Goal: Transaction & Acquisition: Purchase product/service

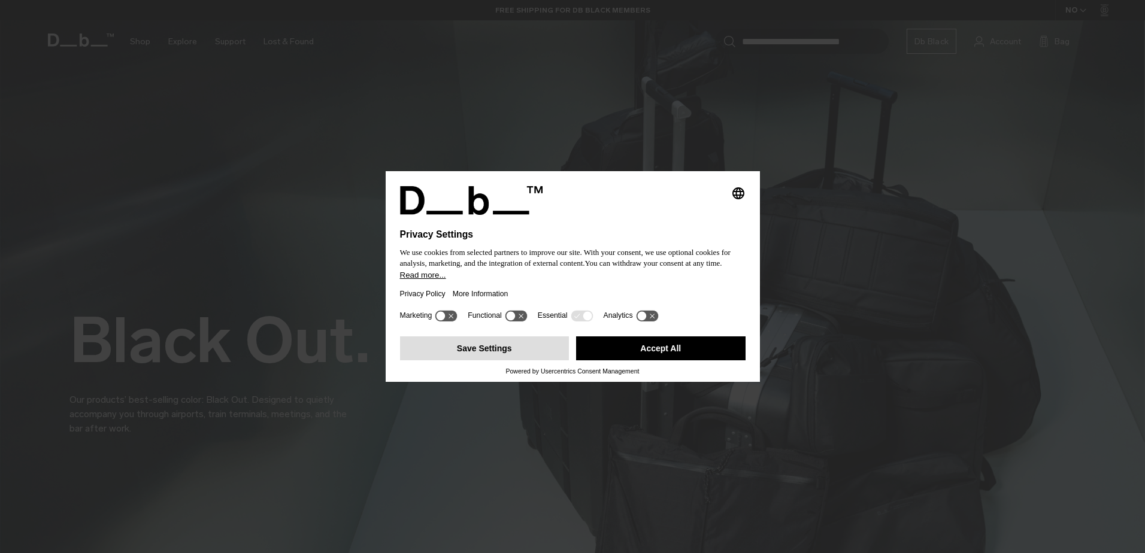
click at [494, 353] on button "Save Settings" at bounding box center [484, 348] width 169 height 24
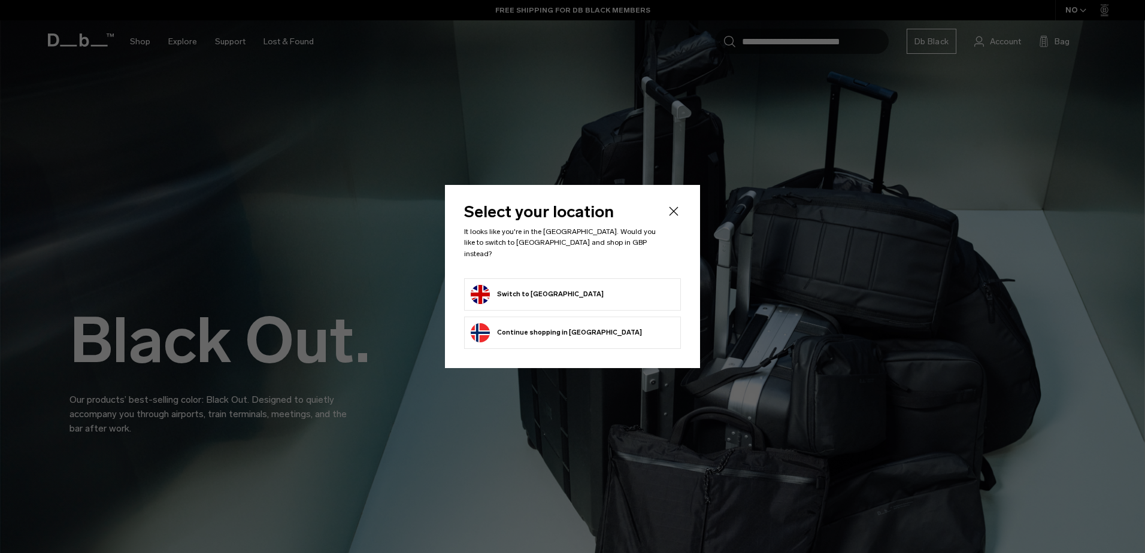
click at [599, 285] on form "Switch to [GEOGRAPHIC_DATA]" at bounding box center [573, 294] width 204 height 19
click at [541, 287] on button "Switch to [GEOGRAPHIC_DATA]" at bounding box center [537, 294] width 133 height 19
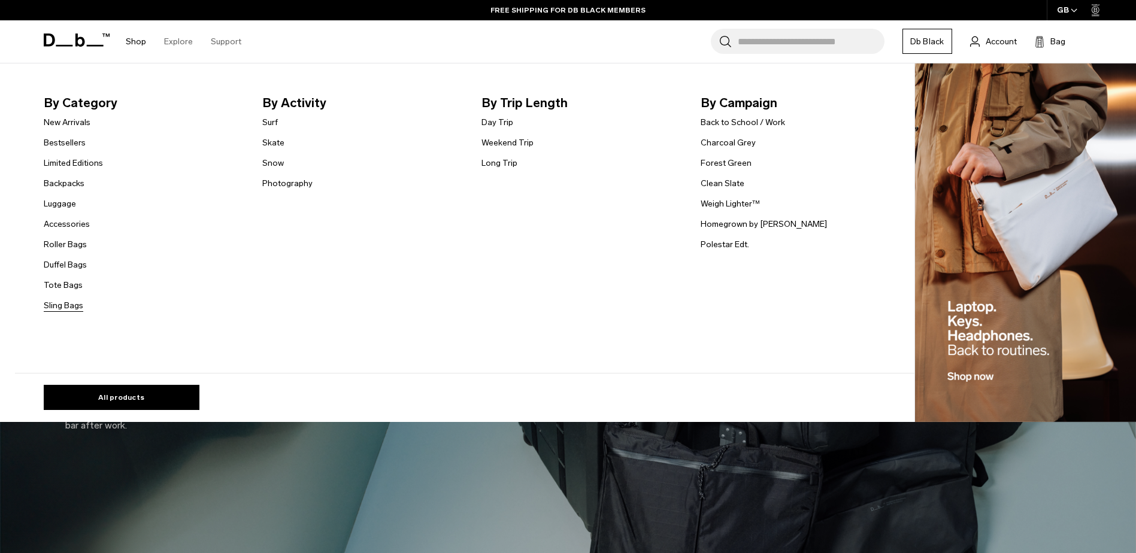
click at [81, 307] on link "Sling Bags" at bounding box center [64, 305] width 40 height 13
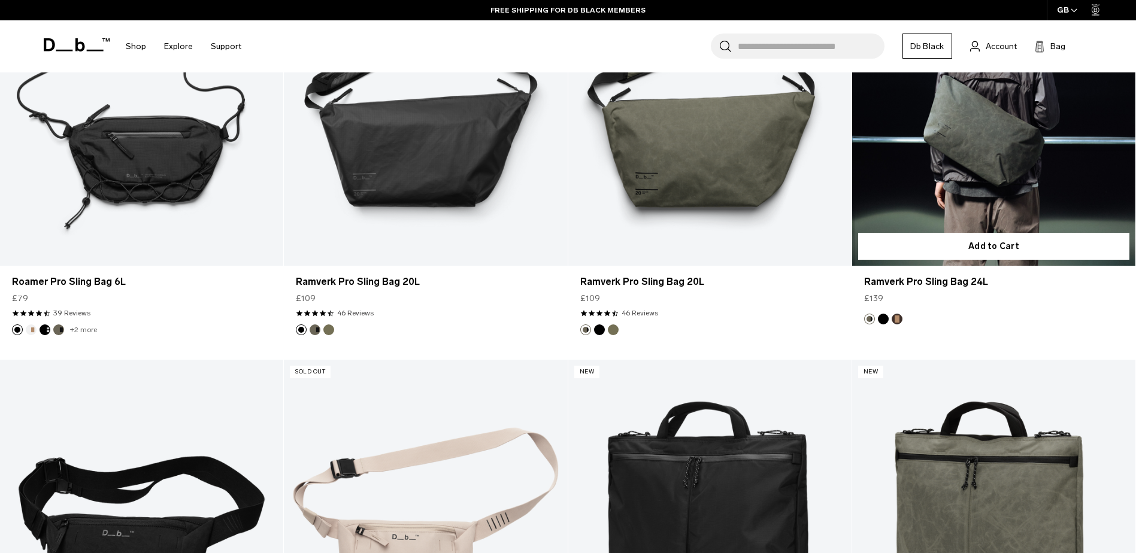
scroll to position [718, 0]
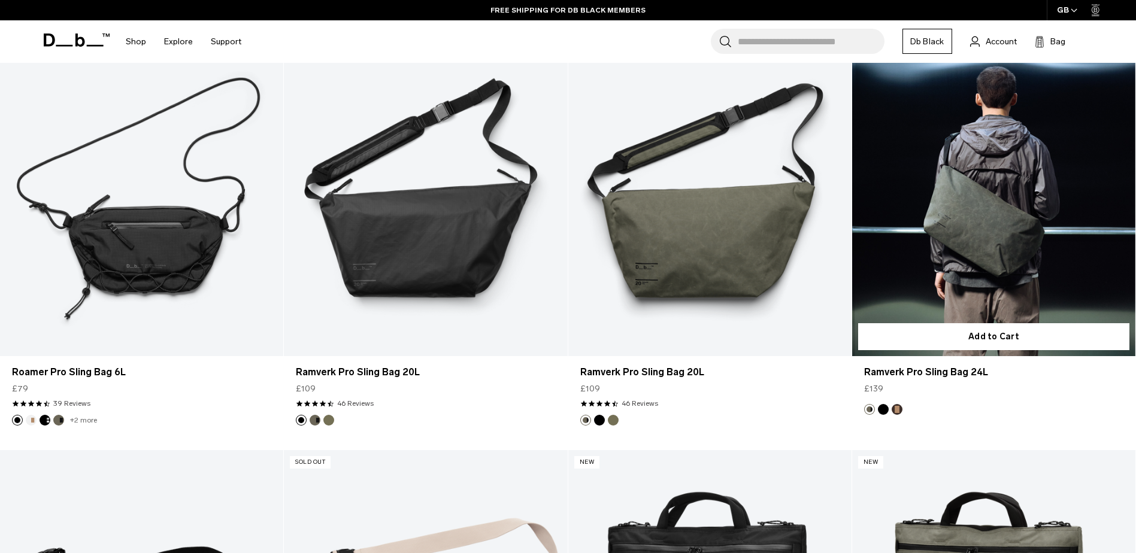
click at [1015, 234] on link "Ramverk Pro Sling Bag 24L" at bounding box center [993, 199] width 283 height 315
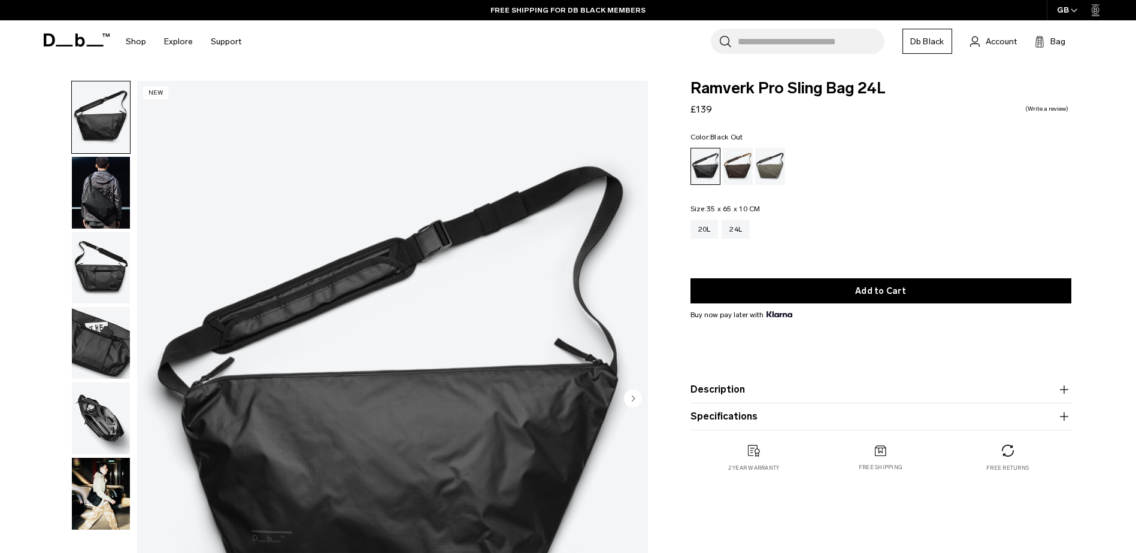
click at [745, 382] on product-accordion "Description Our bestselling sling, now bigger at 24L. It easily fits your lapto…" at bounding box center [880, 390] width 381 height 27
click at [748, 388] on button "Description" at bounding box center [880, 390] width 381 height 14
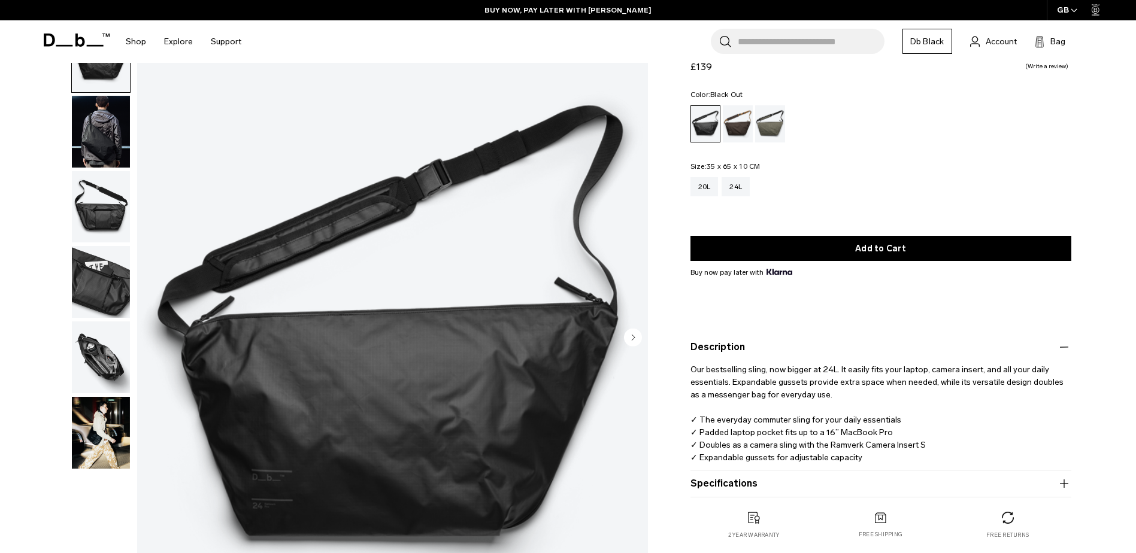
scroll to position [120, 0]
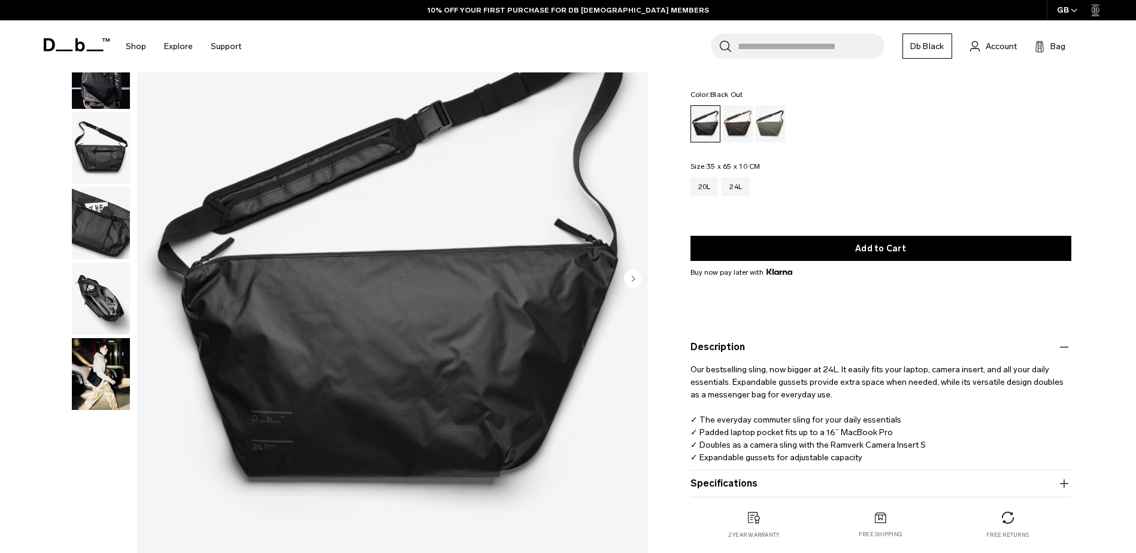
click at [102, 299] on img "button" at bounding box center [101, 299] width 58 height 72
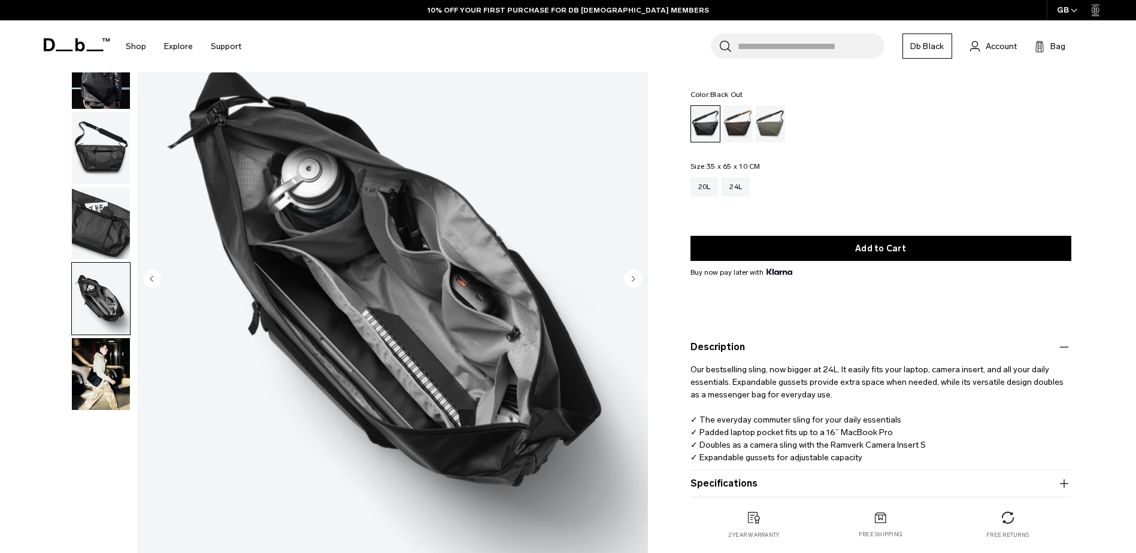
click at [130, 352] on button "button" at bounding box center [100, 374] width 59 height 73
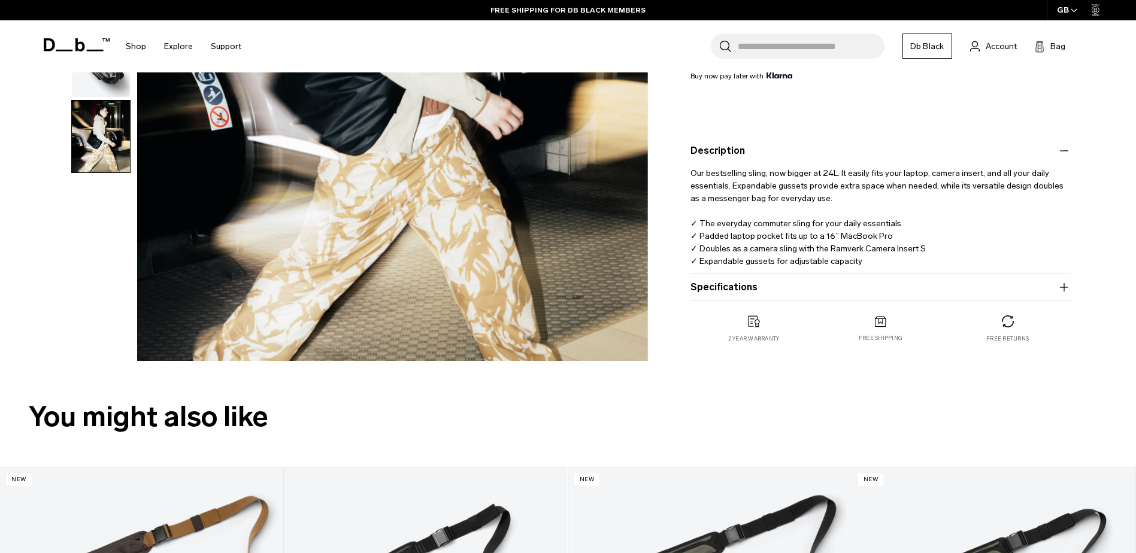
scroll to position [359, 0]
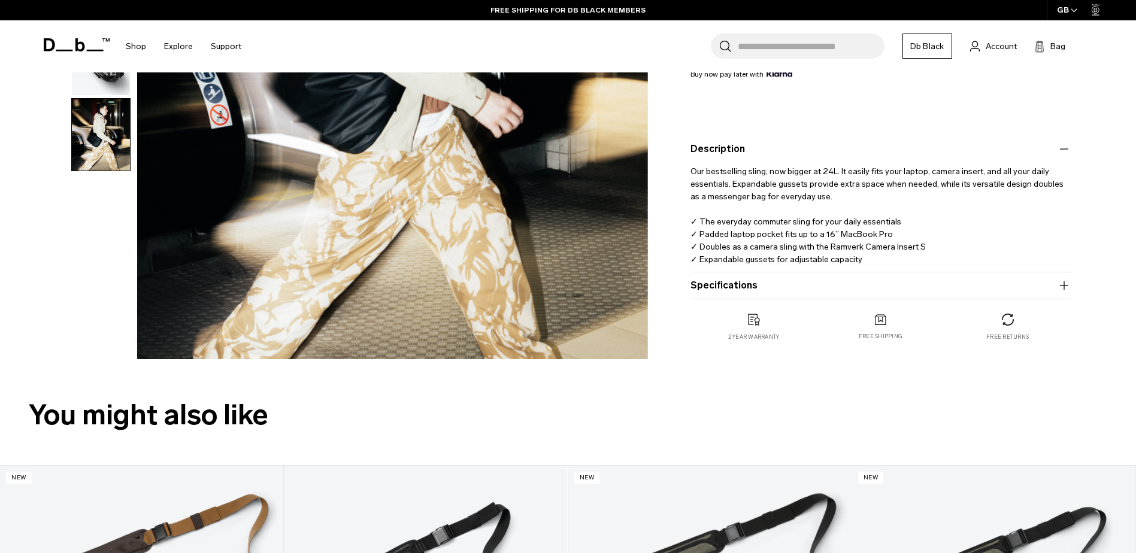
click at [854, 283] on button "Specifications" at bounding box center [880, 285] width 381 height 14
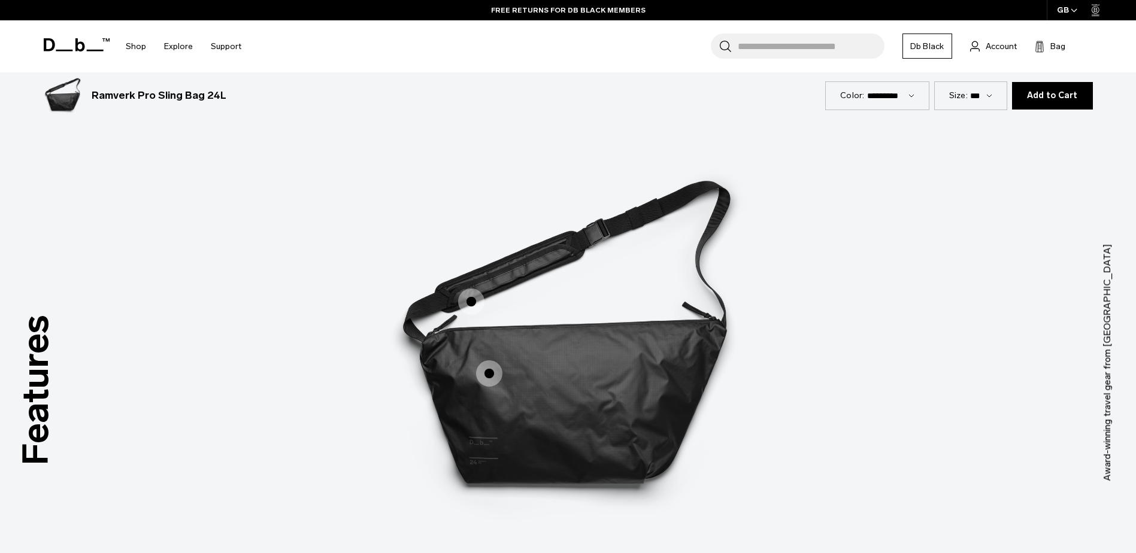
scroll to position [1676, 0]
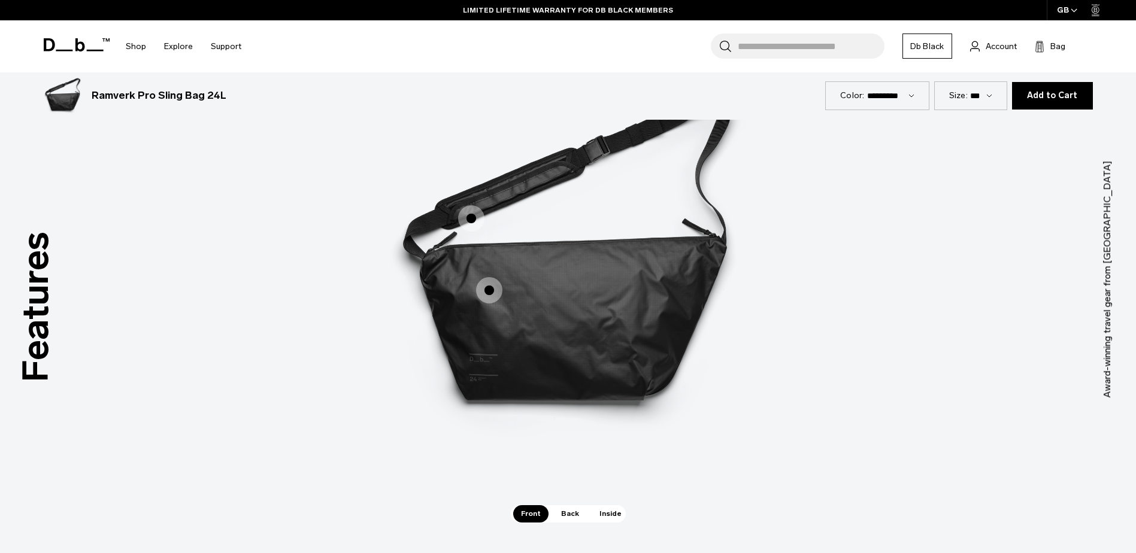
click at [494, 290] on span "1 / 3" at bounding box center [489, 290] width 26 height 26
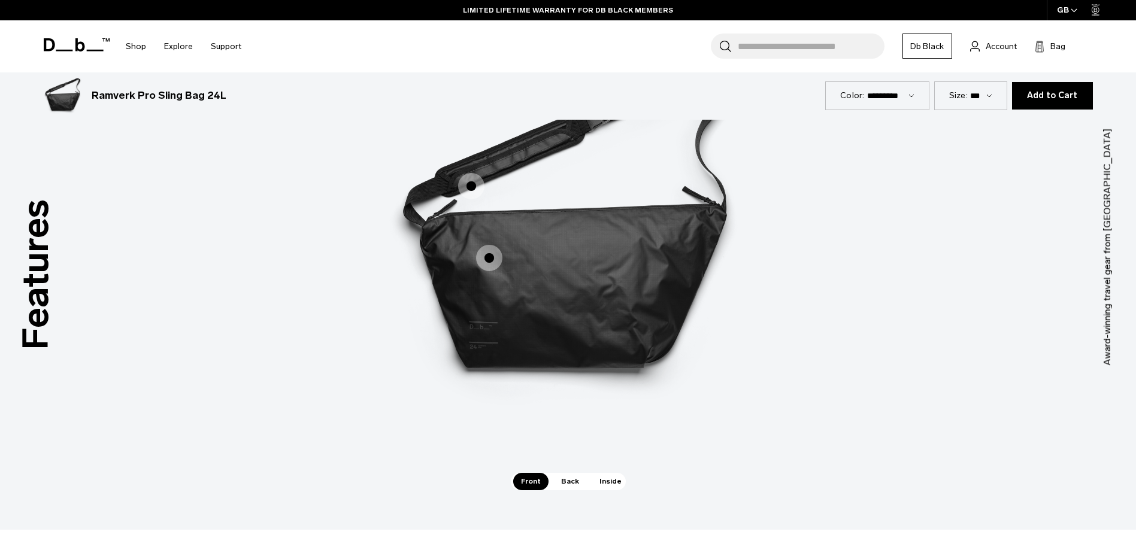
scroll to position [1616, 0]
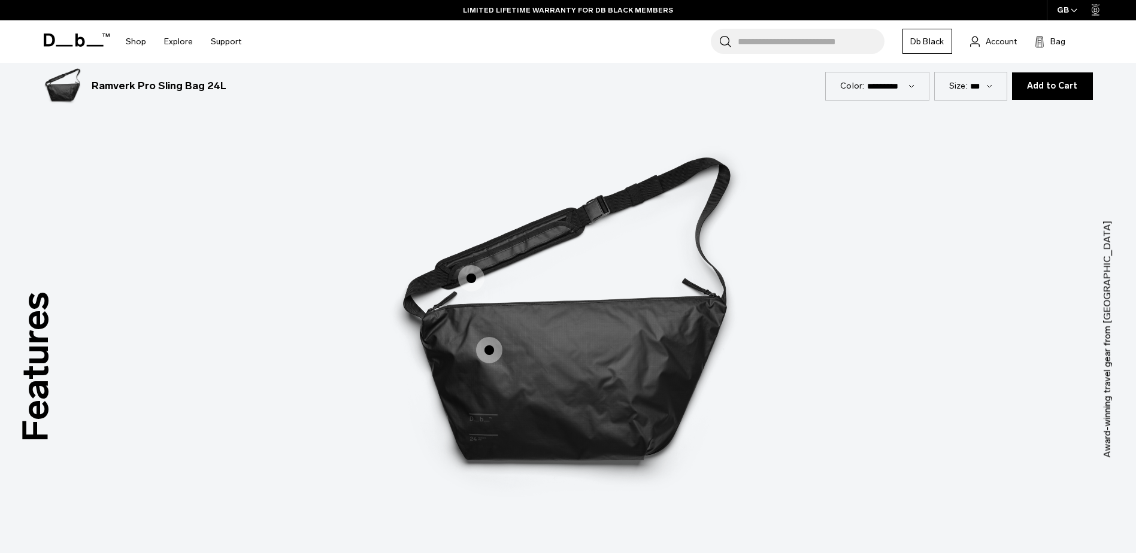
click at [483, 347] on span "1 / 3" at bounding box center [489, 350] width 26 height 26
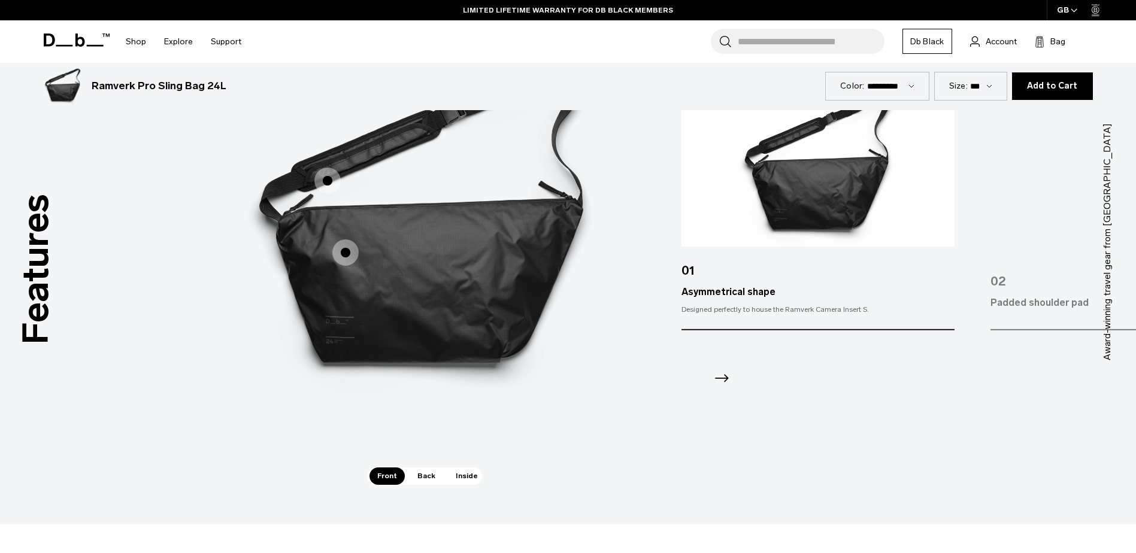
scroll to position [1856, 0]
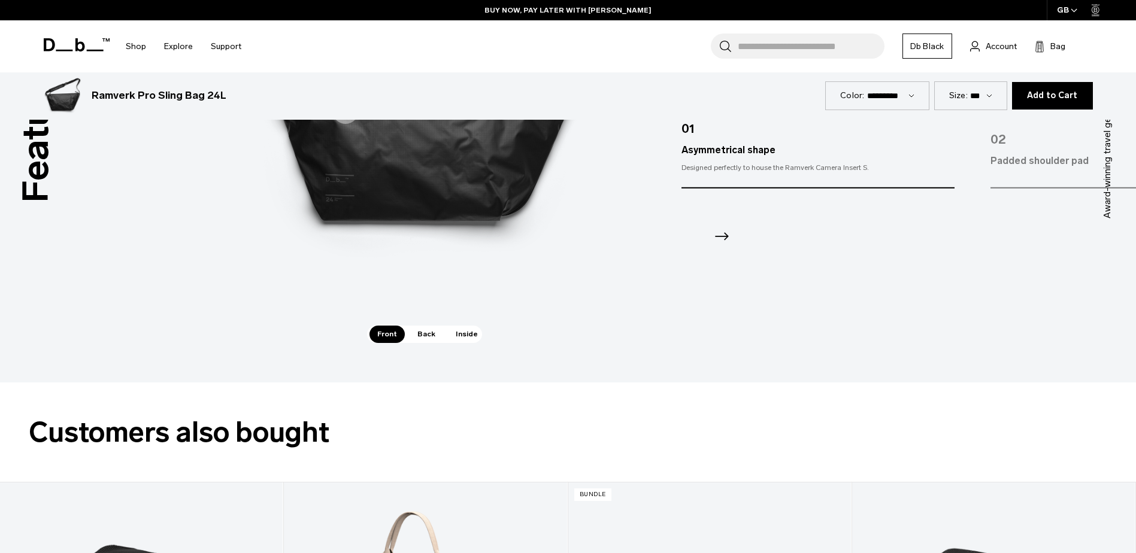
click at [421, 334] on span "Back" at bounding box center [426, 334] width 34 height 17
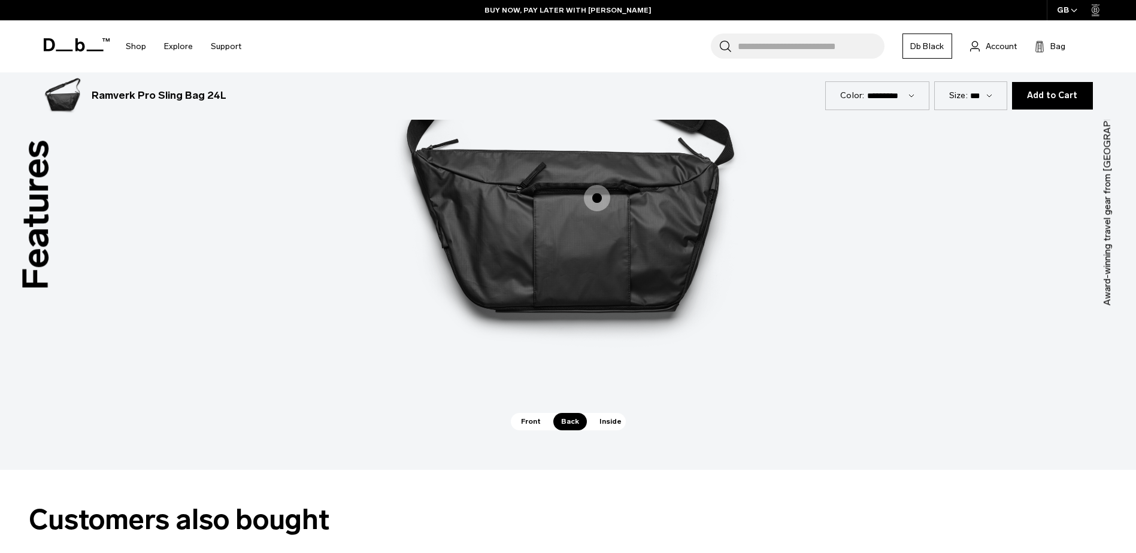
scroll to position [1676, 0]
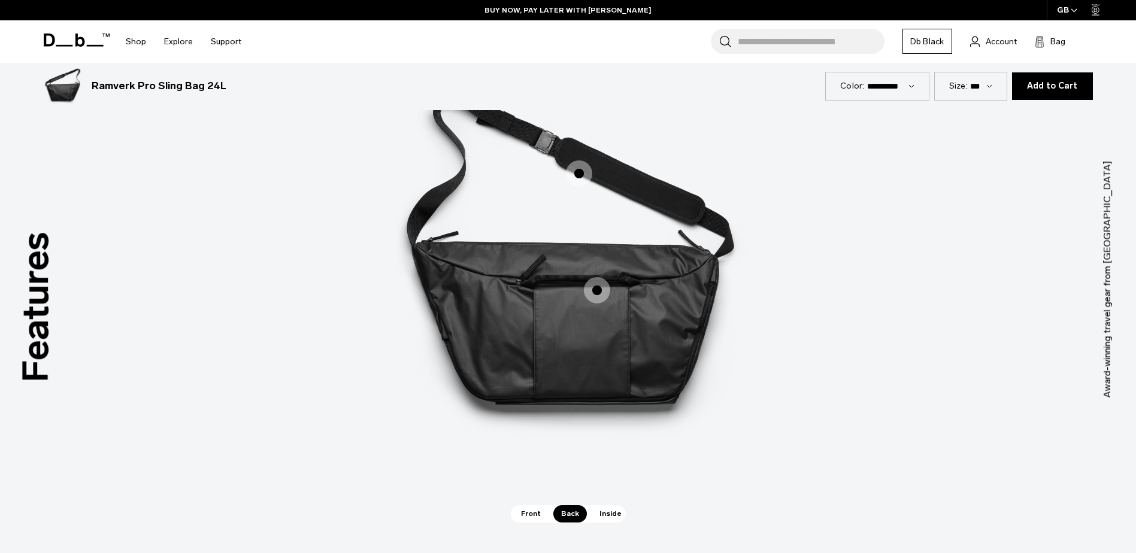
click at [596, 286] on span "2 / 3" at bounding box center [597, 290] width 26 height 26
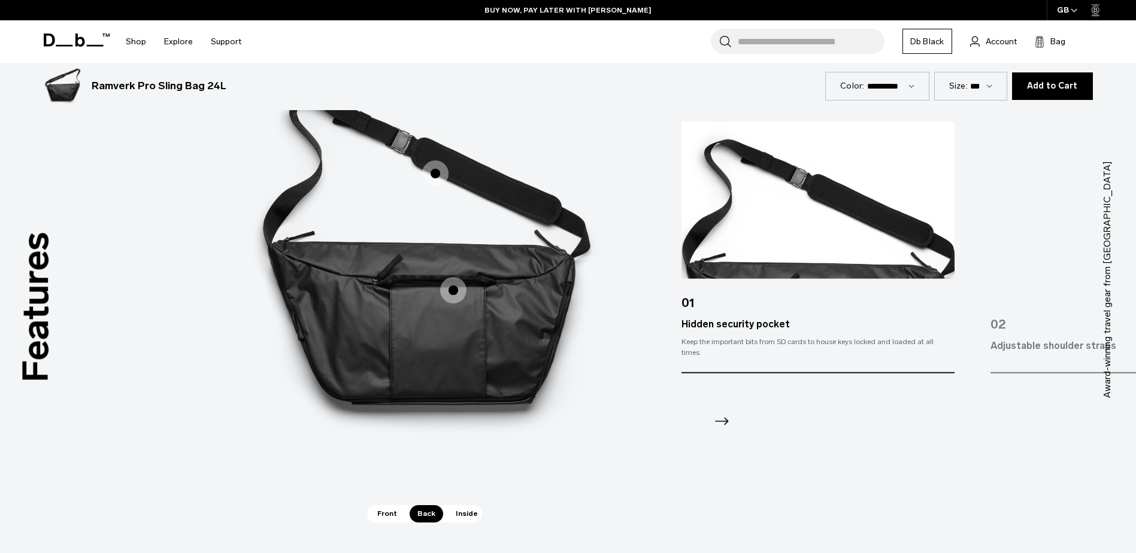
click at [727, 418] on icon "Next slide" at bounding box center [721, 421] width 19 height 19
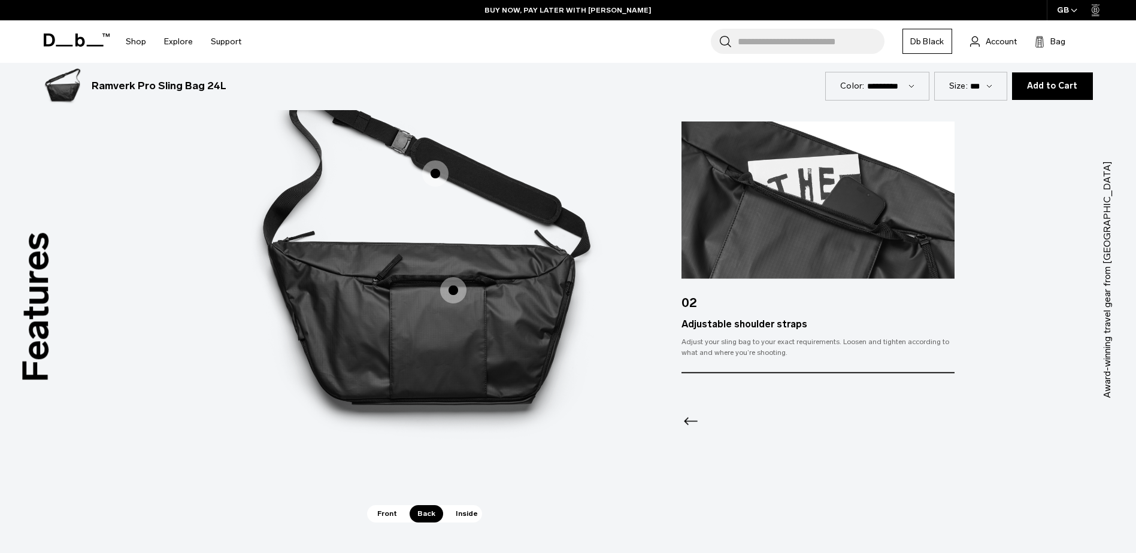
click at [463, 503] on div "Hidden security pocket Hidden security pocket Adjustable shoulder straps Adjust…" at bounding box center [424, 271] width 359 height 468
click at [465, 508] on span "Inside" at bounding box center [467, 513] width 38 height 17
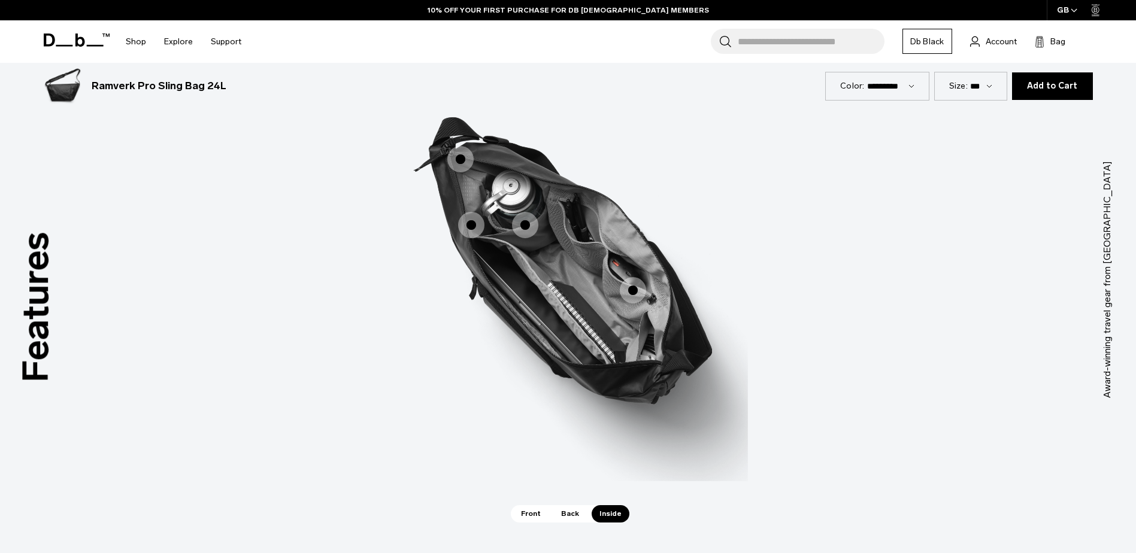
click at [516, 223] on span "3 / 3" at bounding box center [525, 225] width 26 height 26
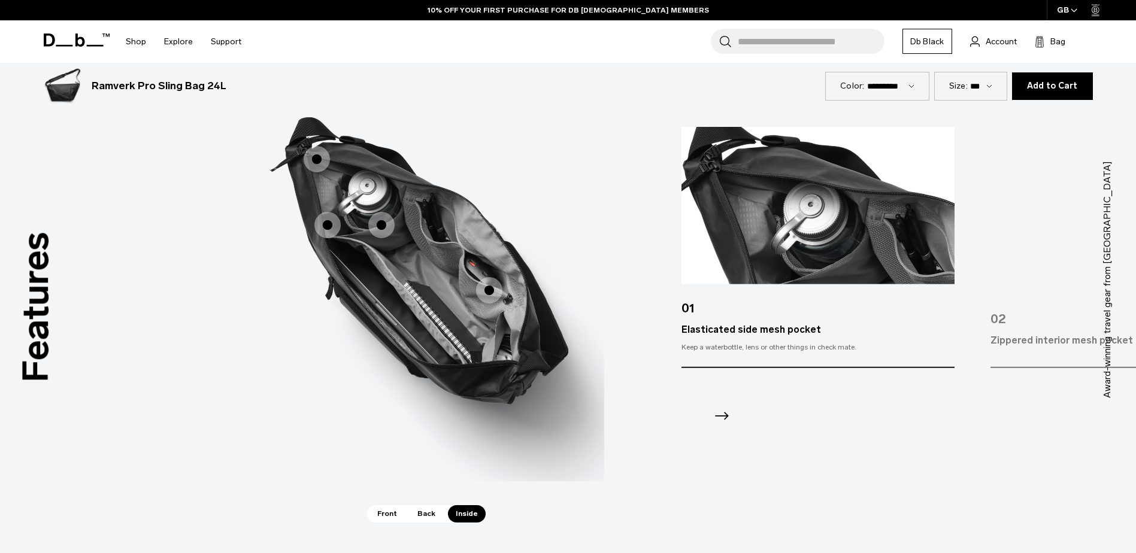
click at [722, 408] on icon "Next slide" at bounding box center [721, 415] width 19 height 19
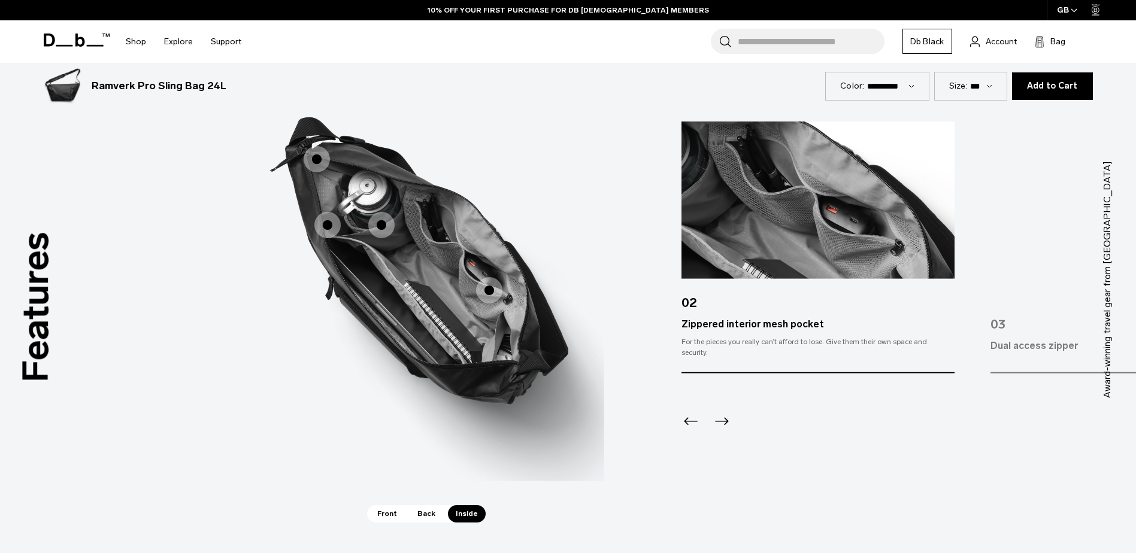
click at [723, 412] on icon "Next slide" at bounding box center [721, 421] width 19 height 19
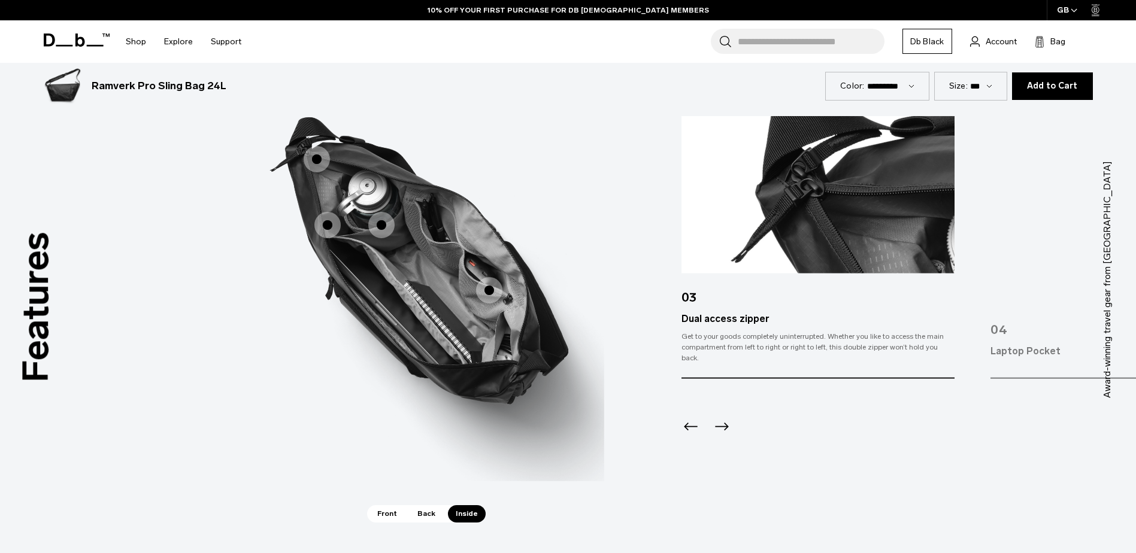
click at [723, 409] on div at bounding box center [817, 411] width 272 height 65
click at [724, 417] on icon "Next slide" at bounding box center [721, 426] width 19 height 19
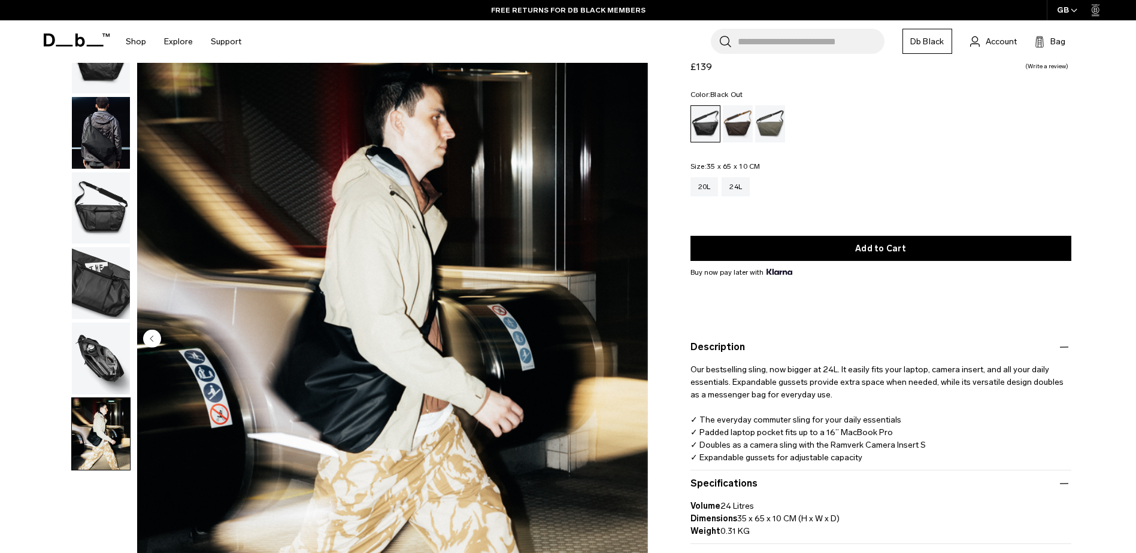
scroll to position [0, 0]
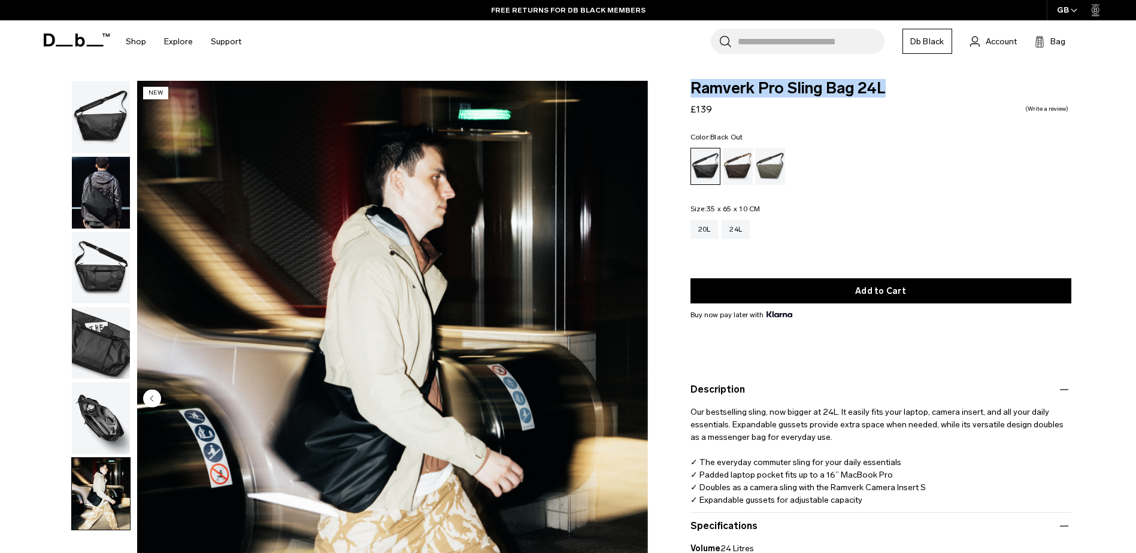
drag, startPoint x: 693, startPoint y: 87, endPoint x: 912, endPoint y: 87, distance: 219.7
click at [912, 87] on span "Ramverk Pro Sling Bag 24L" at bounding box center [880, 89] width 381 height 16
drag, startPoint x: 912, startPoint y: 87, endPoint x: 865, endPoint y: 90, distance: 47.4
copy span "Ramverk Pro Sling Bag 24L"
click at [775, 159] on div "Forest Green" at bounding box center [770, 166] width 31 height 37
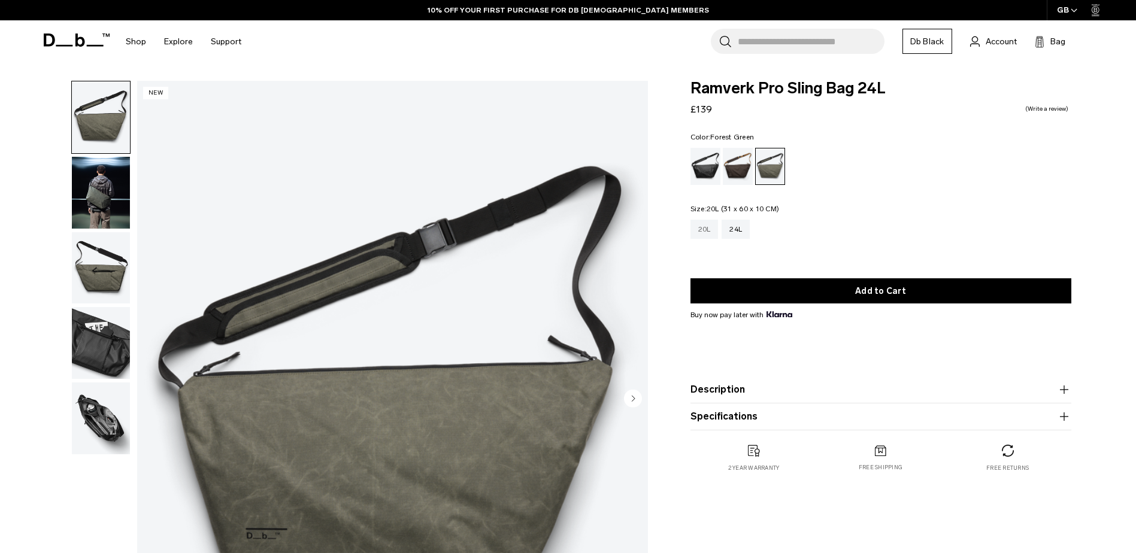
click at [702, 234] on div "20L" at bounding box center [704, 229] width 28 height 19
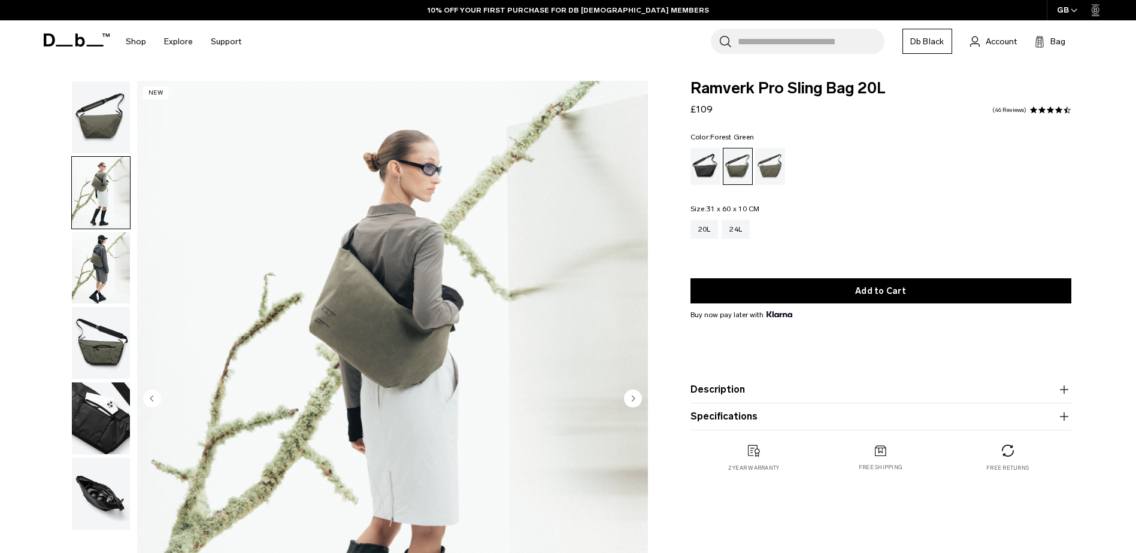
click at [104, 268] on img "button" at bounding box center [101, 268] width 58 height 72
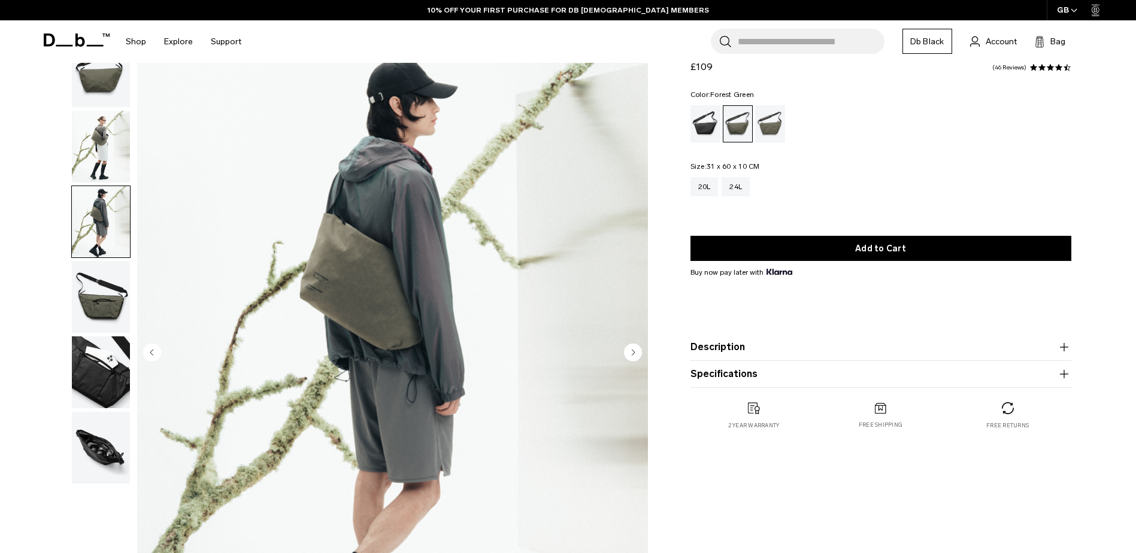
scroll to position [60, 0]
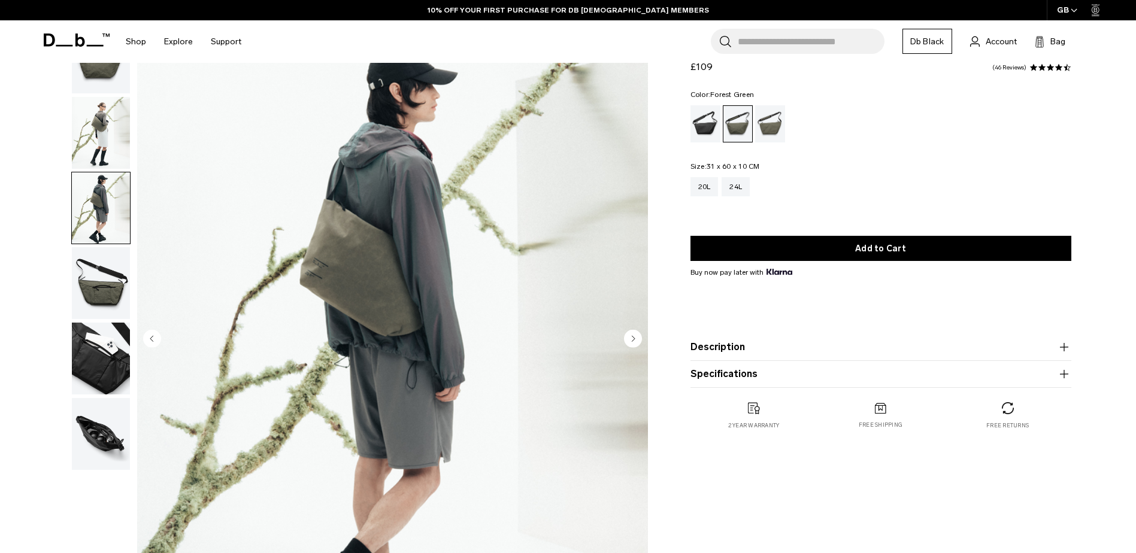
click at [101, 264] on img "button" at bounding box center [101, 283] width 58 height 72
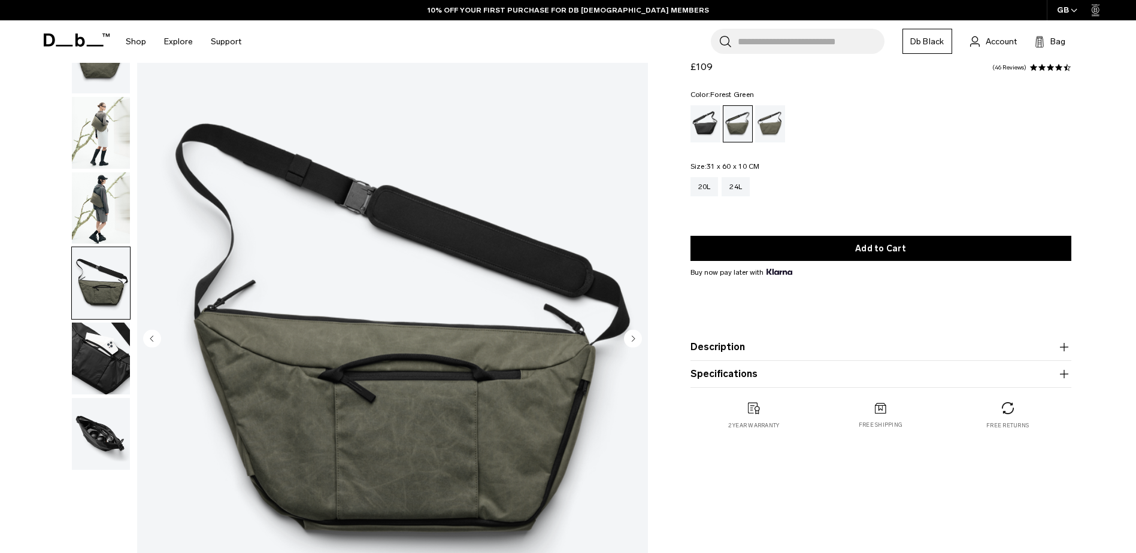
click at [127, 358] on img "button" at bounding box center [101, 359] width 58 height 72
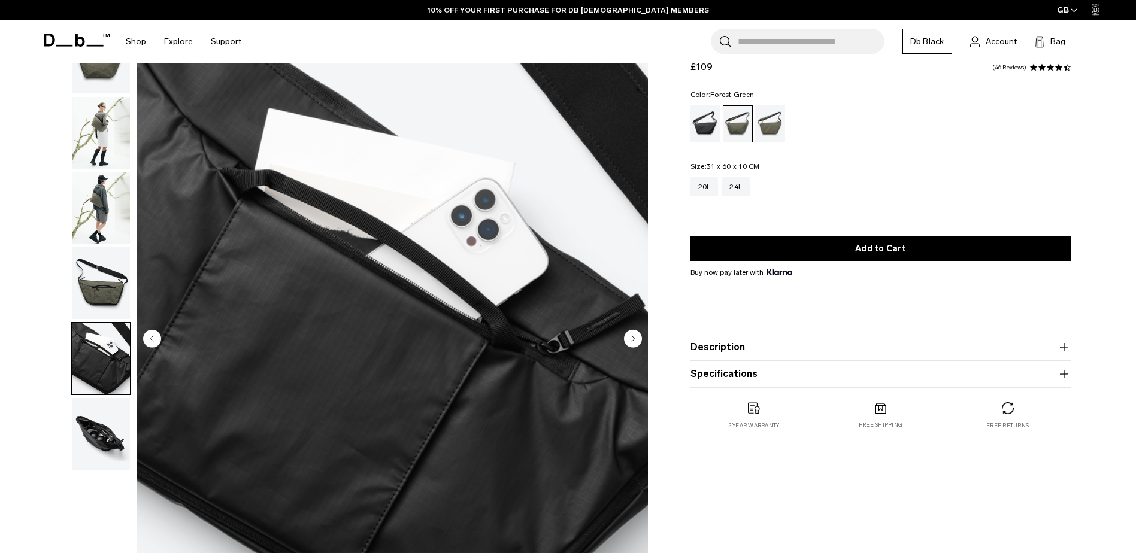
click at [109, 424] on img "button" at bounding box center [101, 434] width 58 height 72
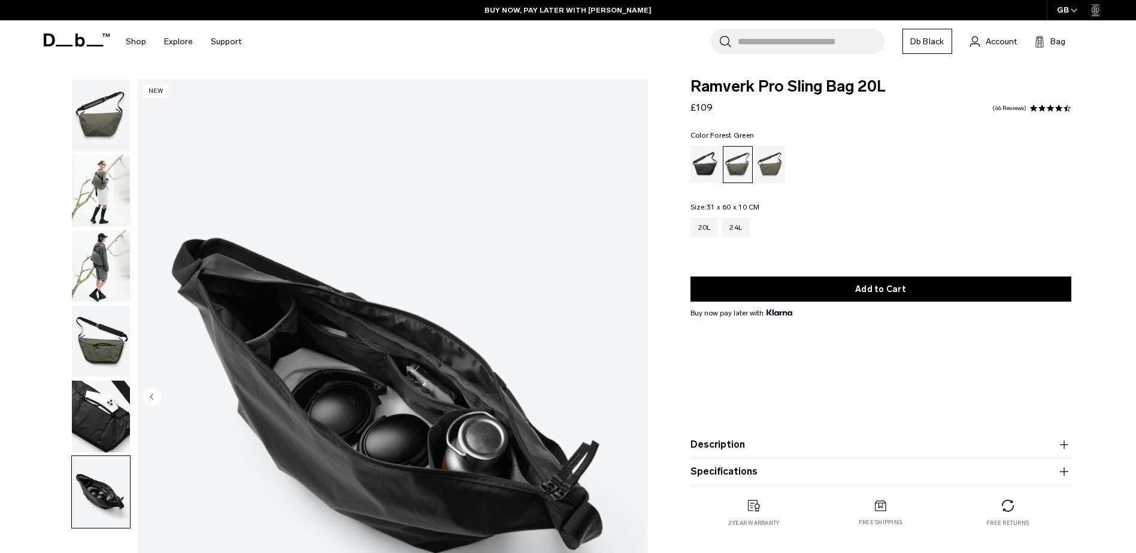
scroll to position [2, 0]
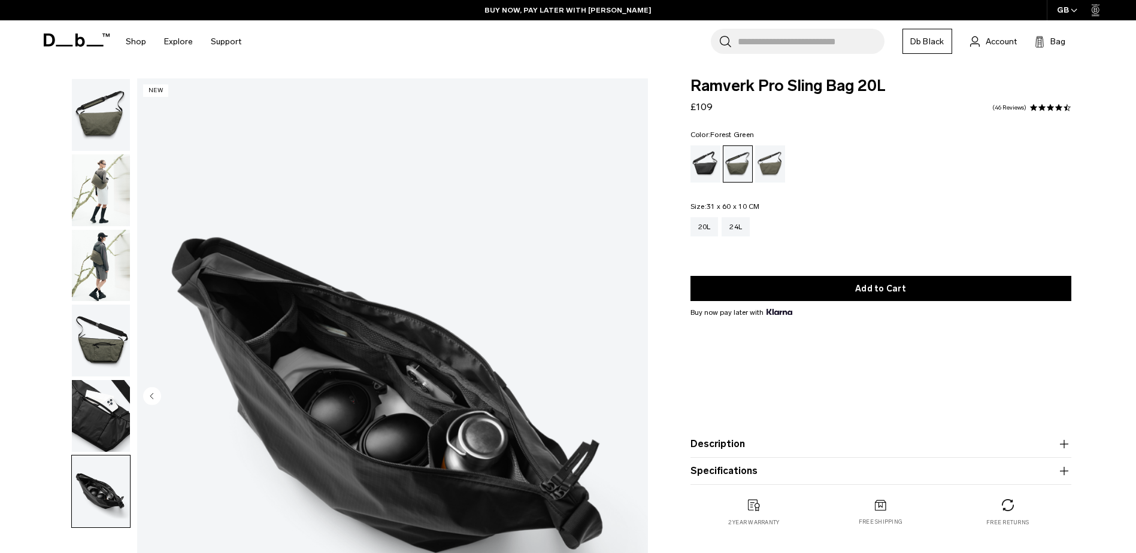
click at [99, 173] on img "button" at bounding box center [101, 190] width 58 height 72
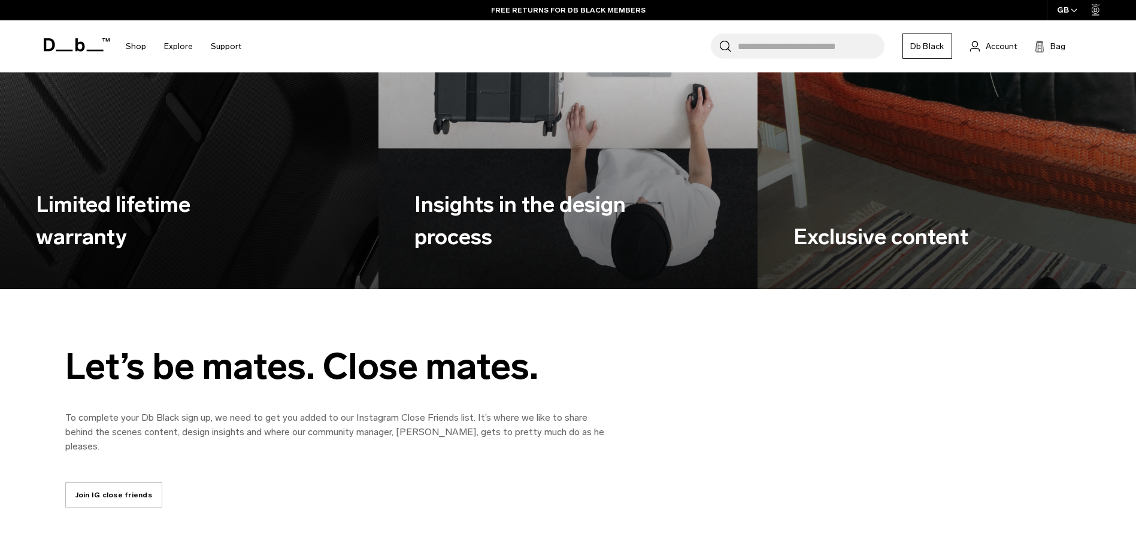
scroll to position [1482, 0]
